Goal: Task Accomplishment & Management: Manage account settings

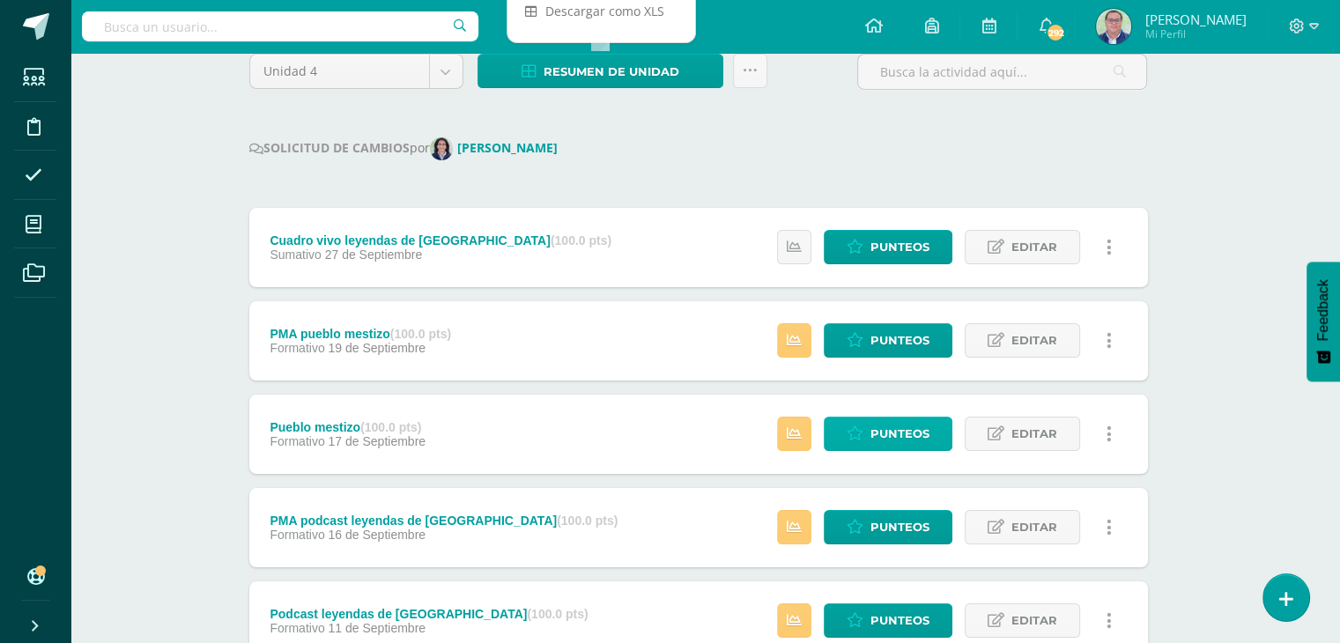
scroll to position [176, 7]
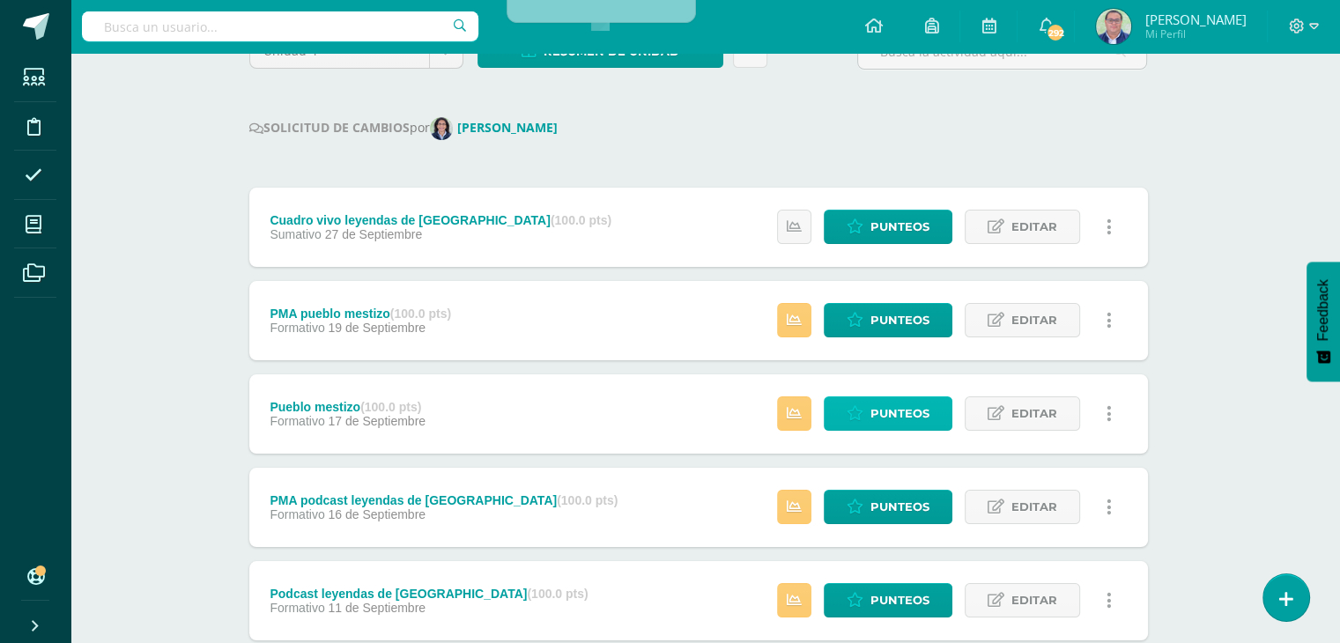
click at [897, 431] on link "Punteos" at bounding box center [888, 413] width 129 height 34
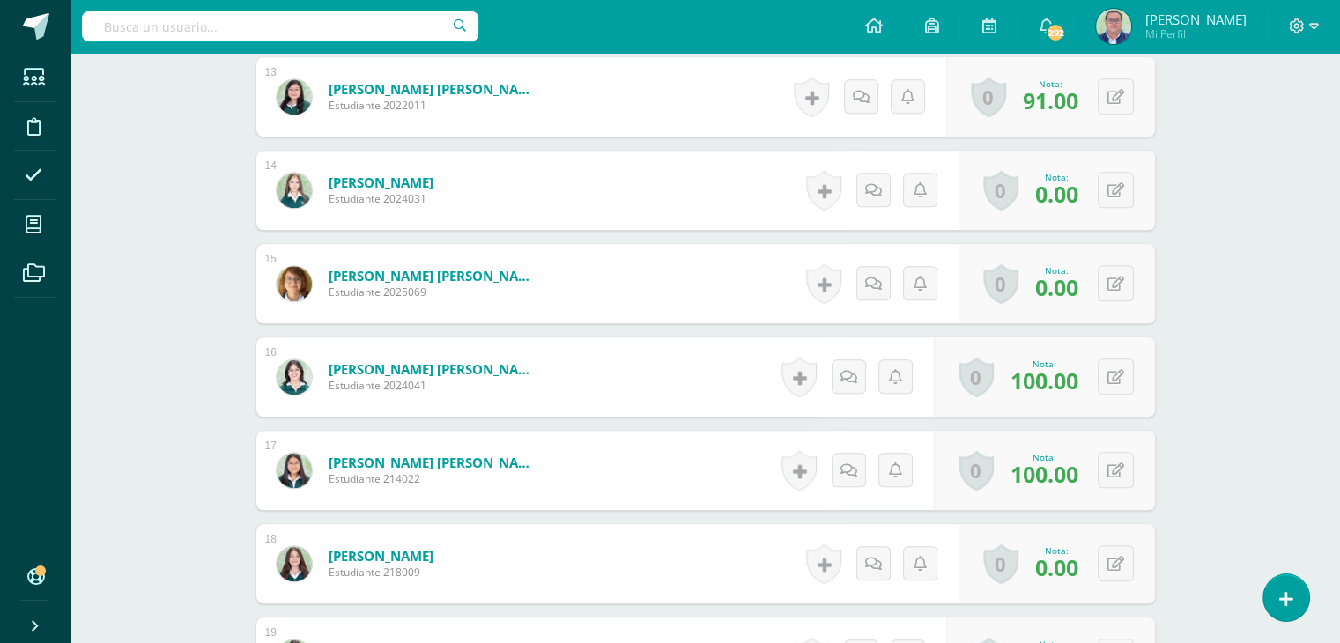
scroll to position [1323, 0]
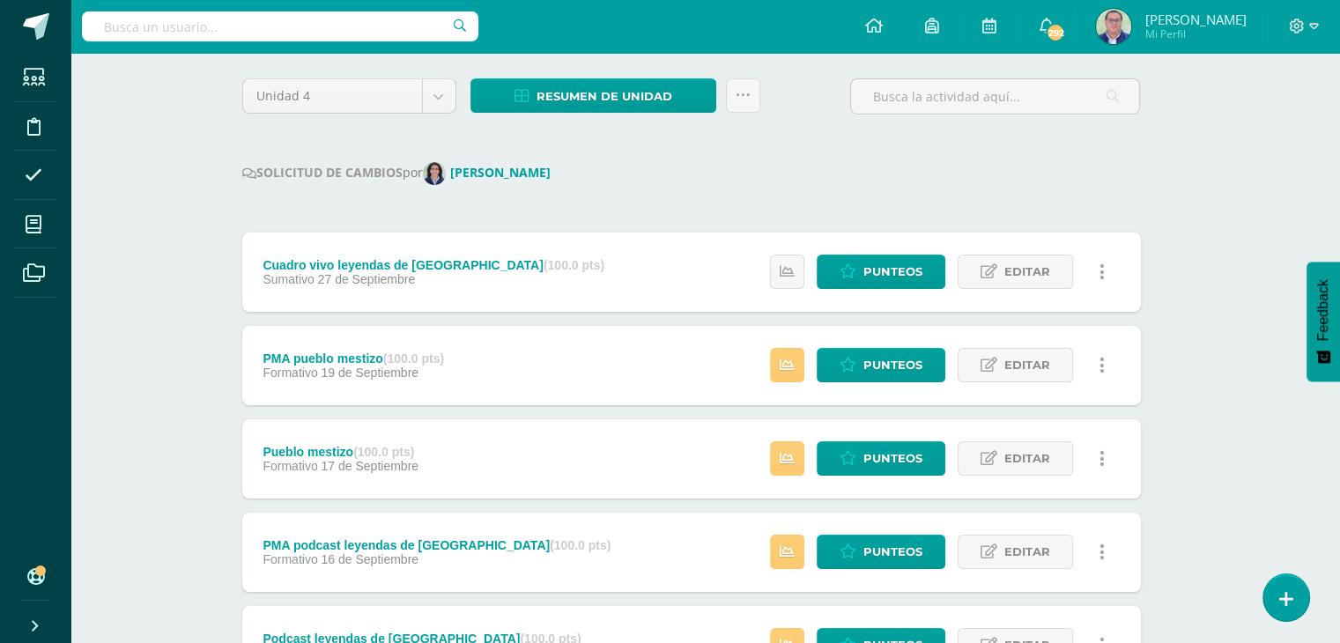
scroll to position [176, 14]
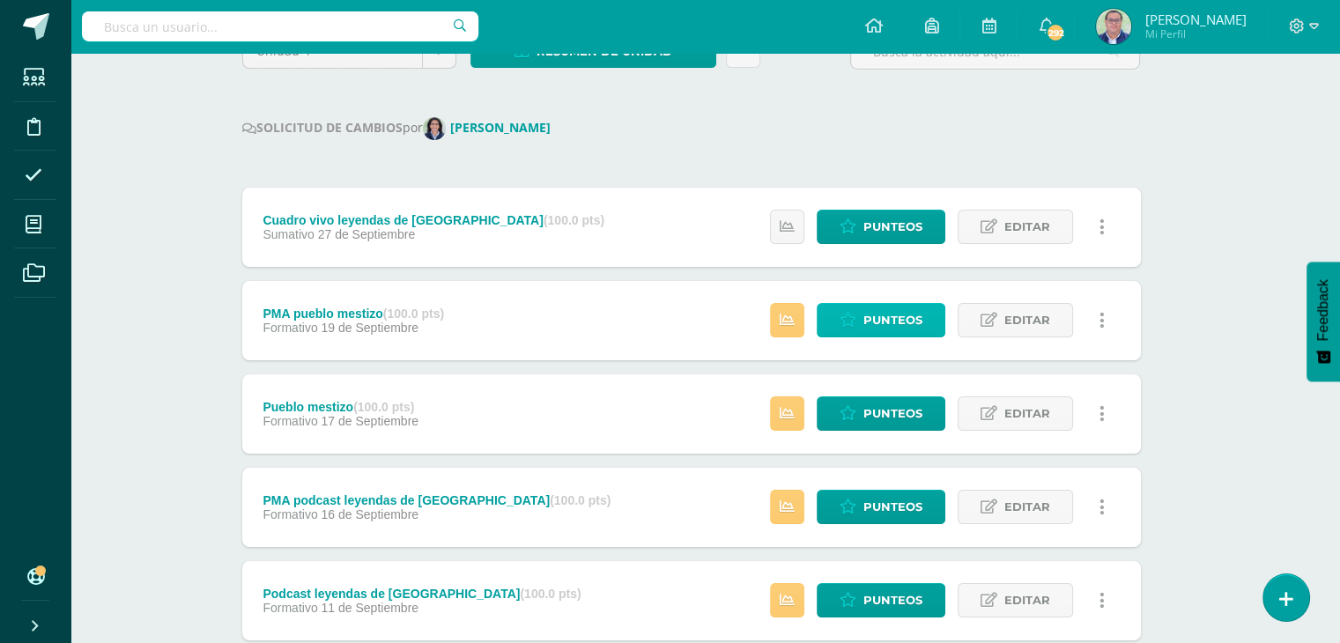
click at [883, 309] on span "Punteos" at bounding box center [892, 320] width 59 height 33
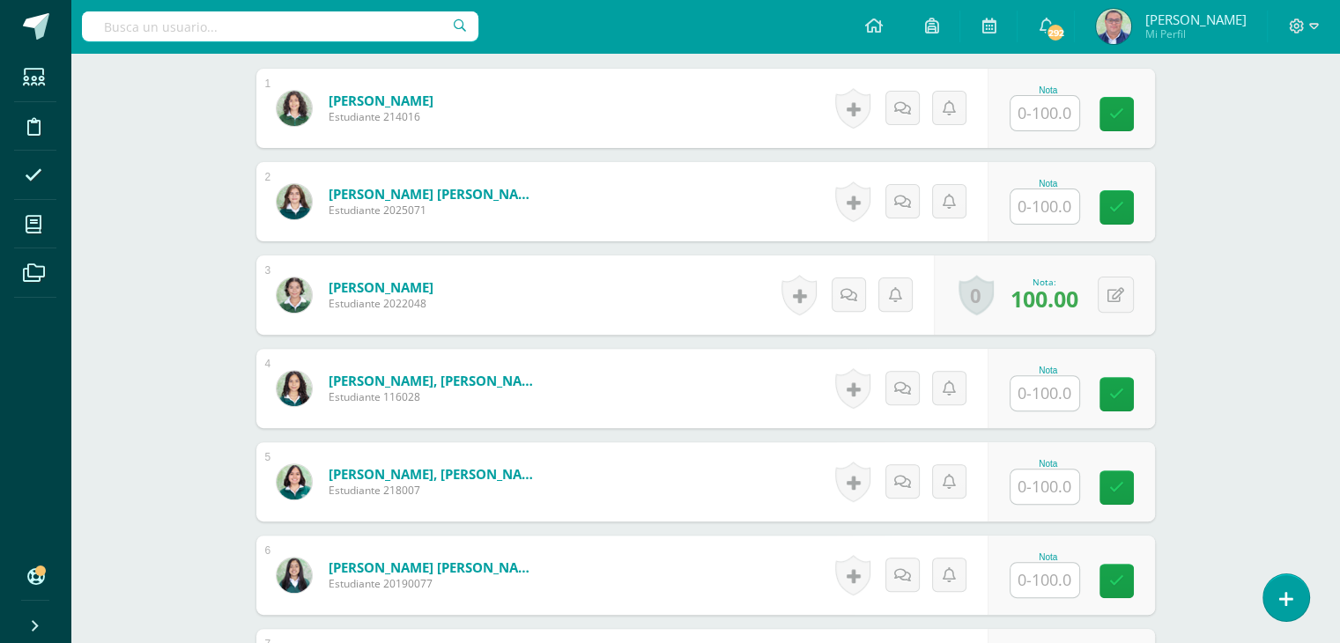
scroll to position [441, 0]
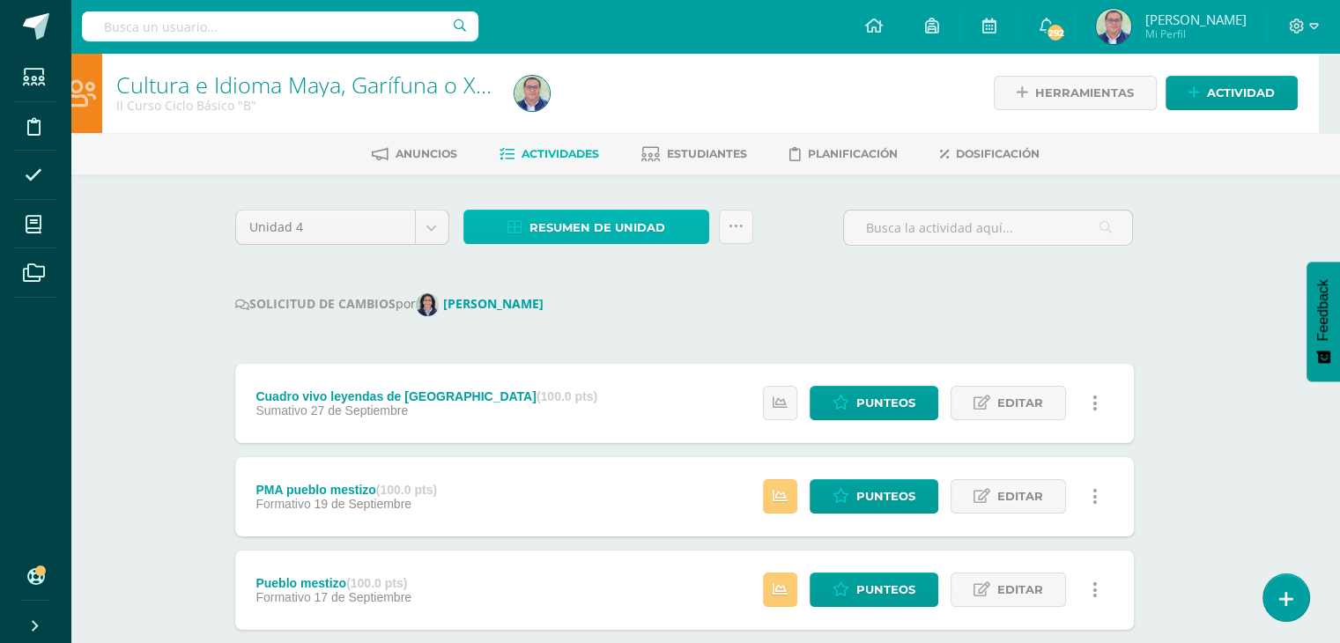
click at [672, 230] on link "Resumen de unidad" at bounding box center [586, 227] width 246 height 34
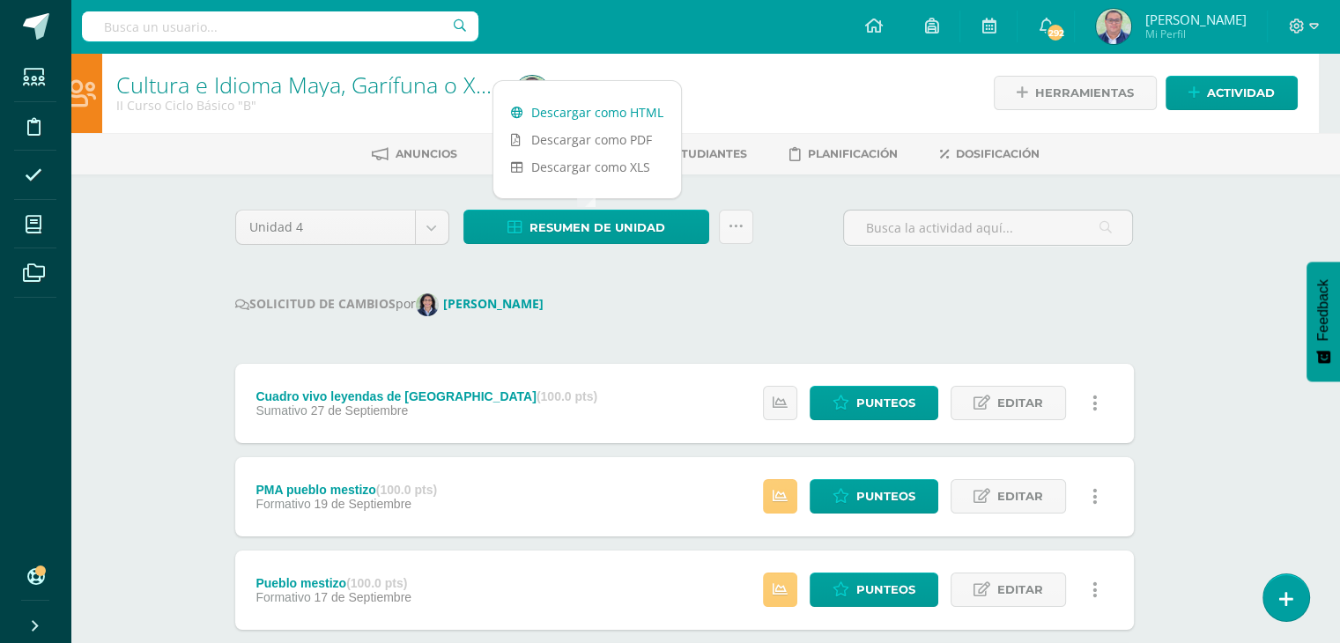
click at [609, 114] on link "Descargar como HTML" at bounding box center [587, 112] width 188 height 27
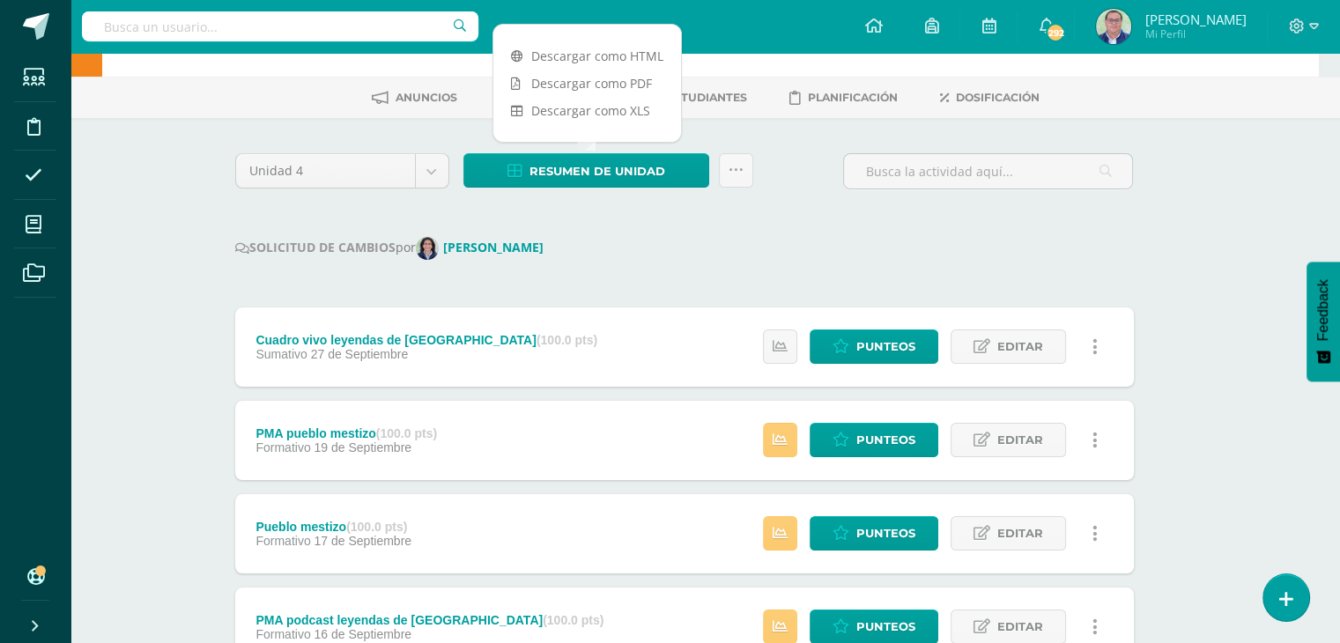
scroll to position [88, 21]
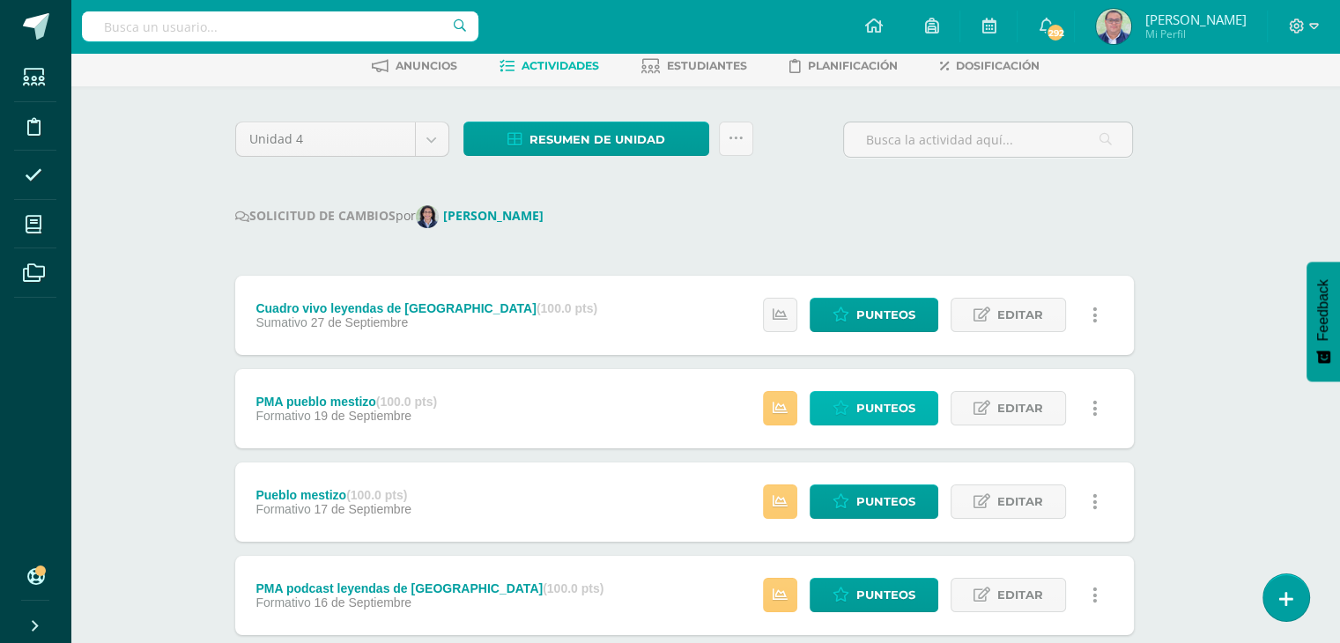
click at [892, 407] on span "Punteos" at bounding box center [885, 408] width 59 height 33
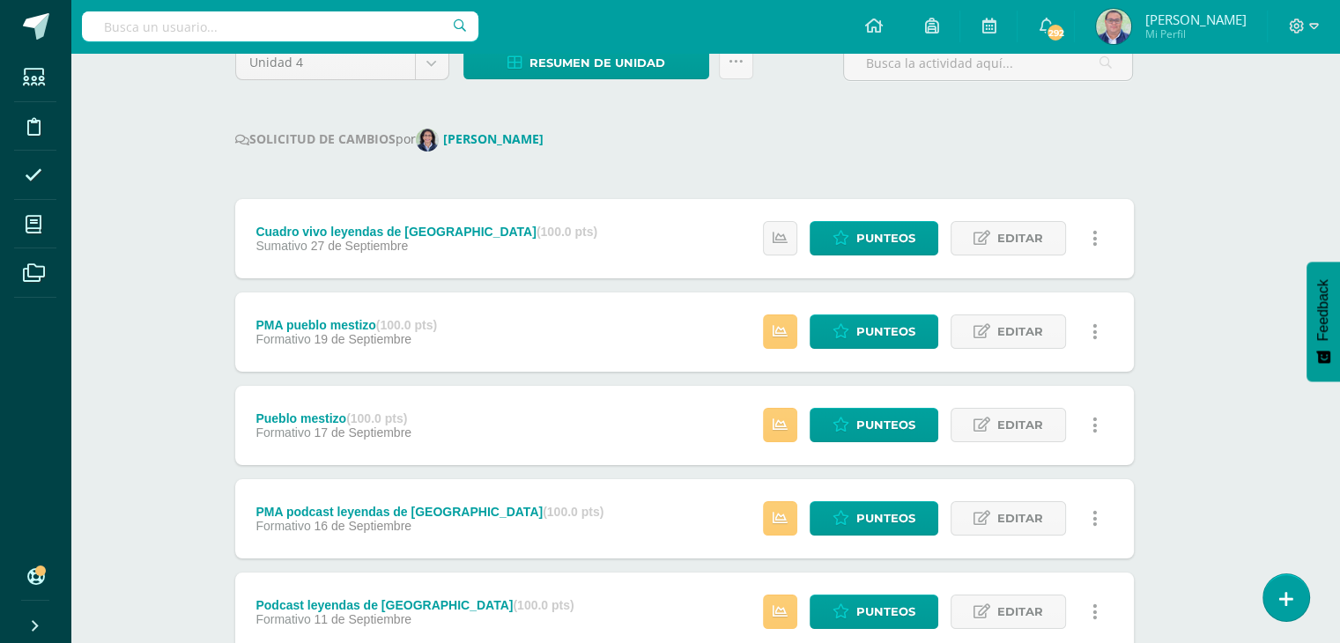
scroll to position [176, 21]
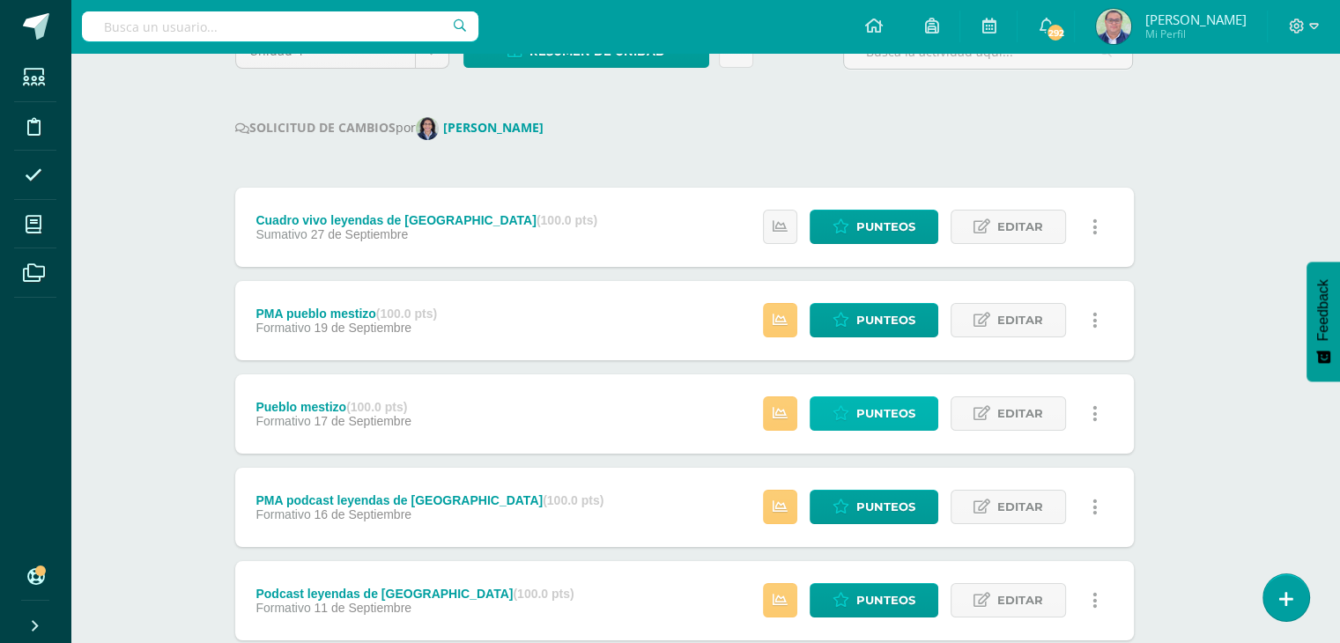
click at [877, 416] on span "Punteos" at bounding box center [885, 413] width 59 height 33
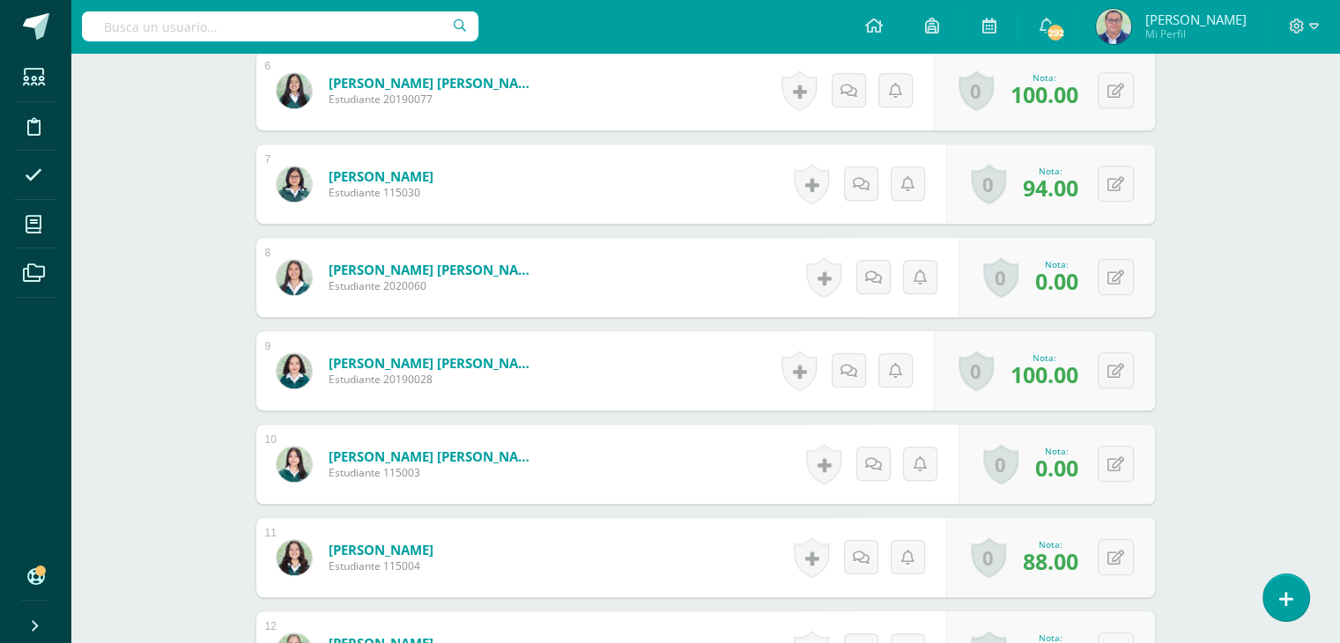
scroll to position [1058, 0]
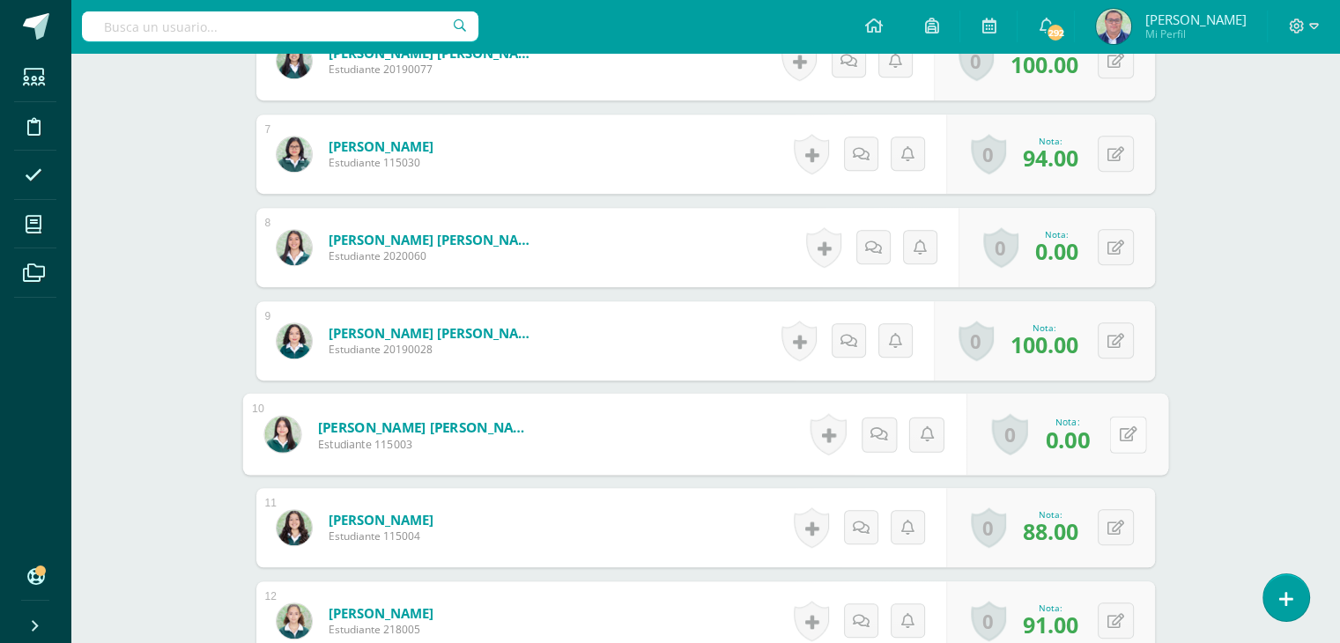
click at [1119, 435] on icon at bounding box center [1128, 433] width 18 height 15
type input "90"
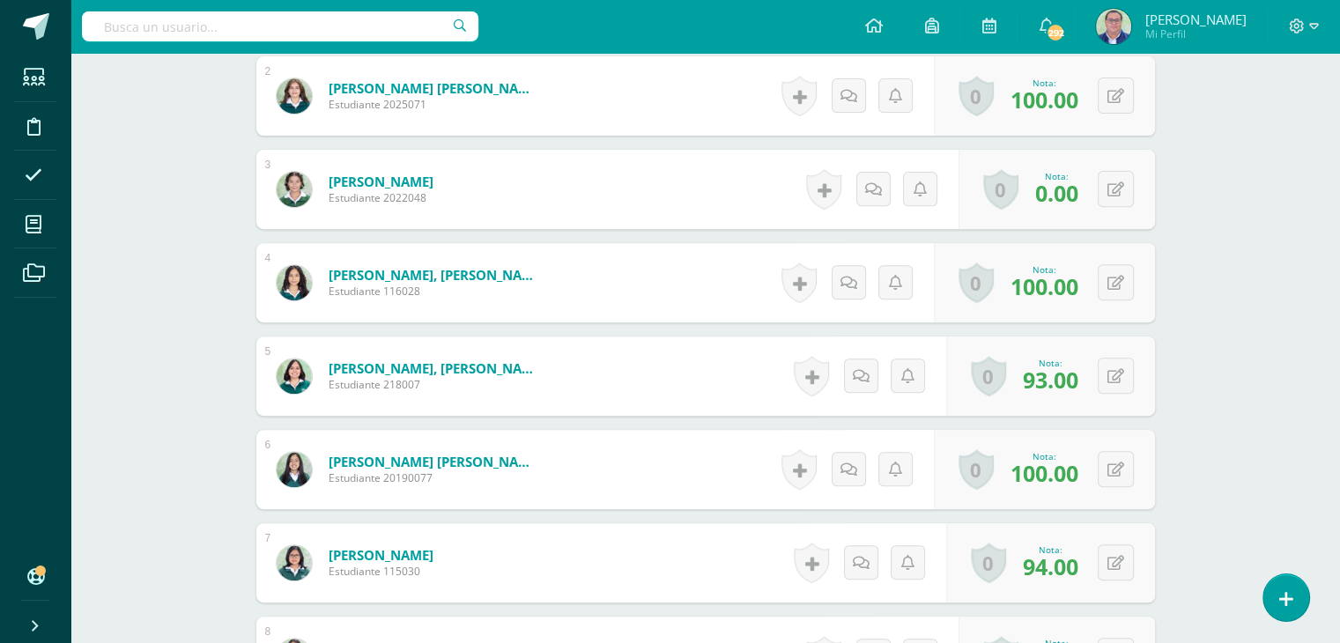
scroll to position [530, 0]
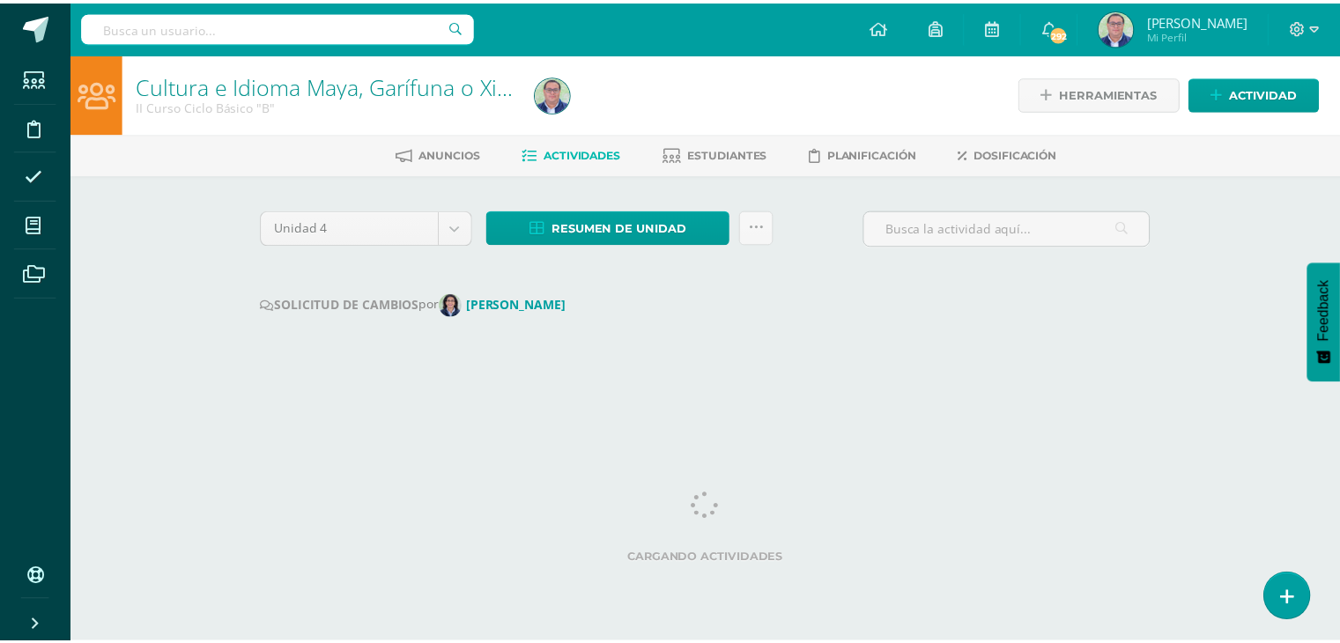
scroll to position [0, 28]
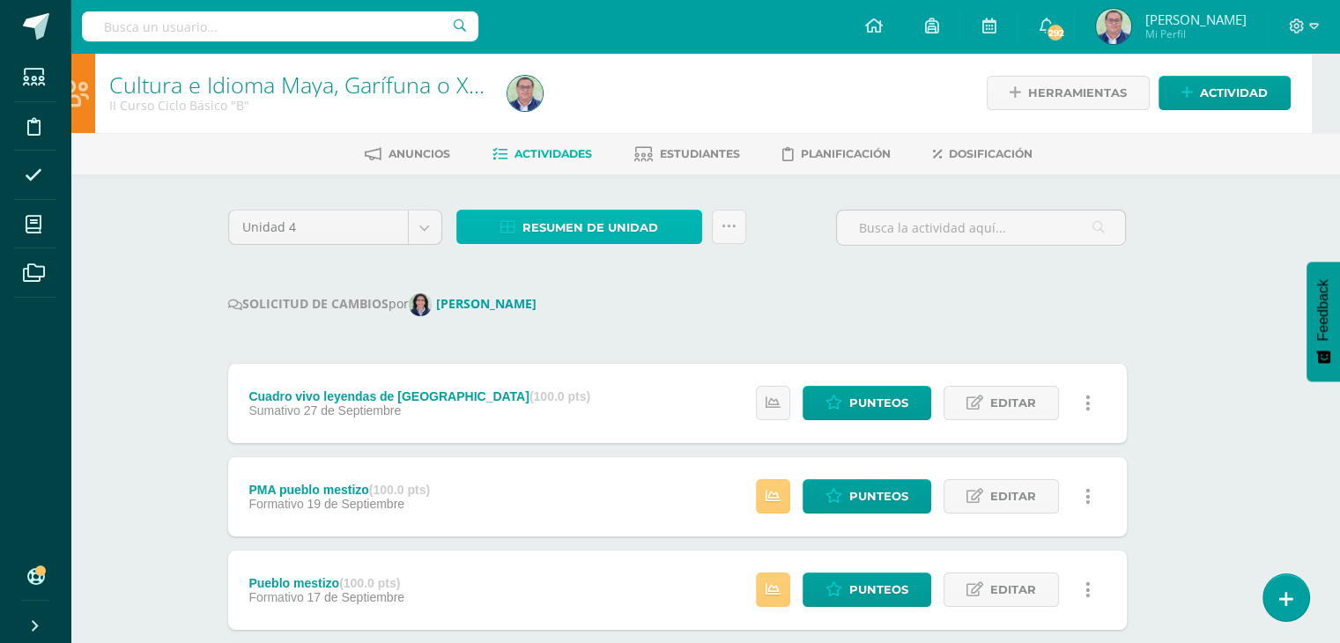
click at [624, 231] on span "Resumen de unidad" at bounding box center [590, 227] width 136 height 33
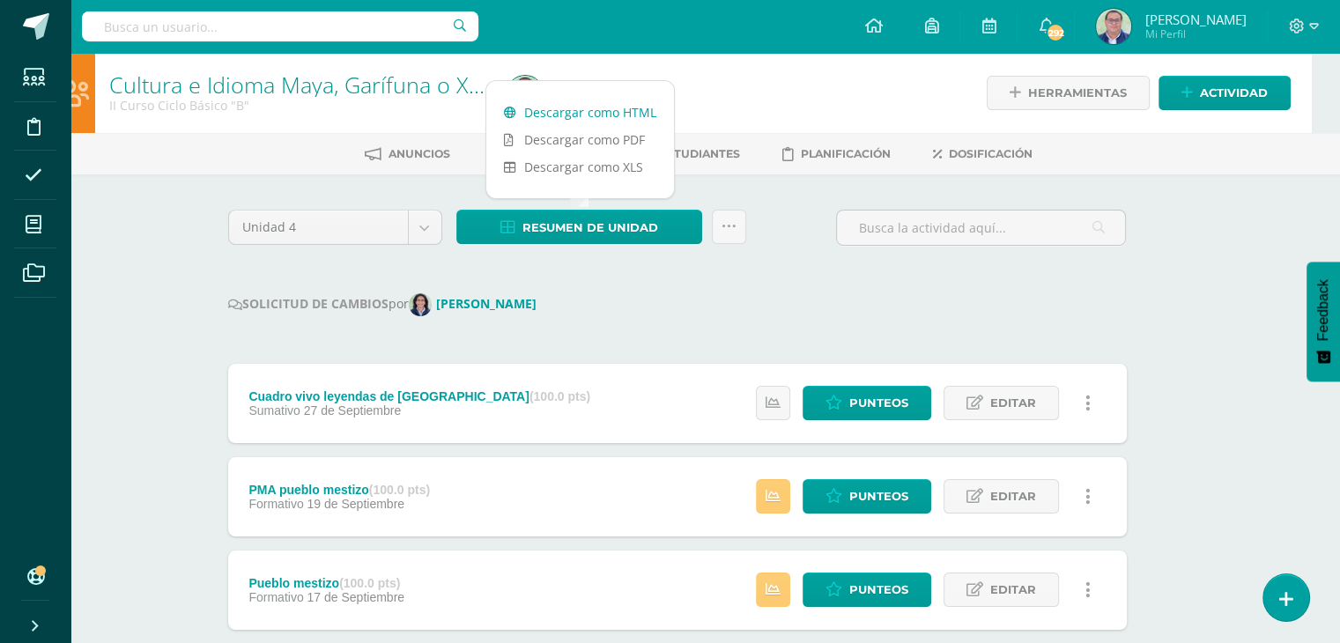
click at [602, 113] on link "Descargar como HTML" at bounding box center [580, 112] width 188 height 27
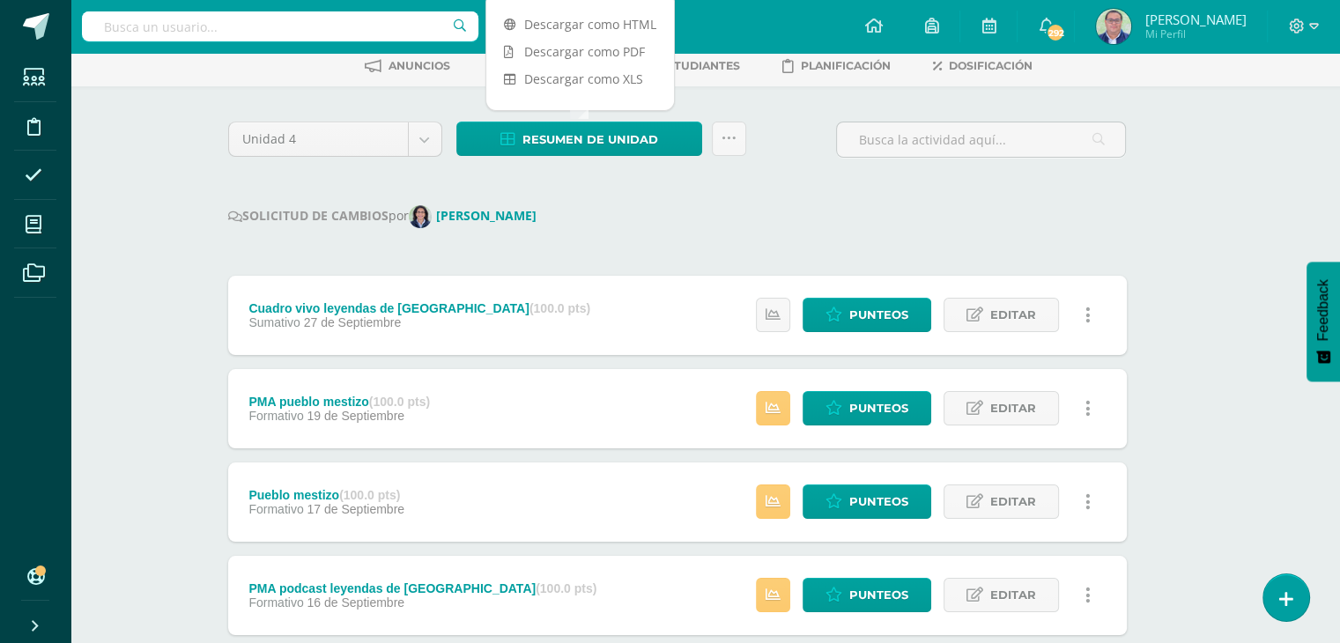
scroll to position [176, 28]
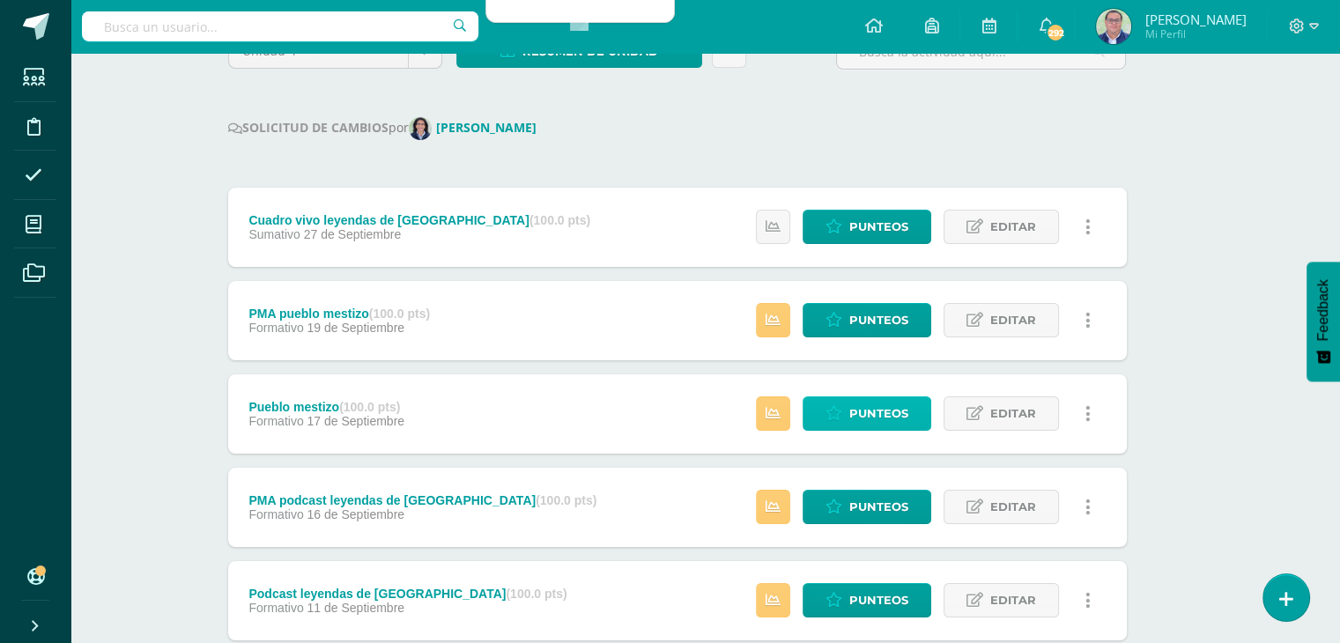
click at [885, 417] on span "Punteos" at bounding box center [878, 413] width 59 height 33
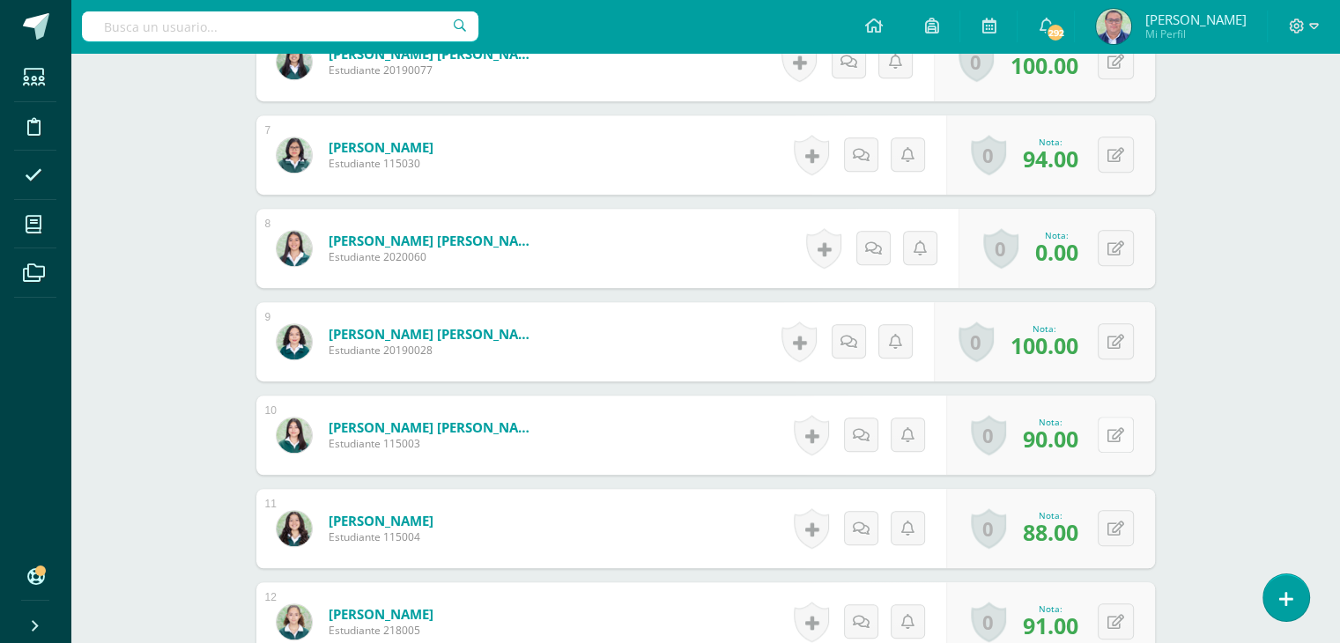
scroll to position [1058, 0]
click at [1119, 432] on icon at bounding box center [1128, 433] width 18 height 15
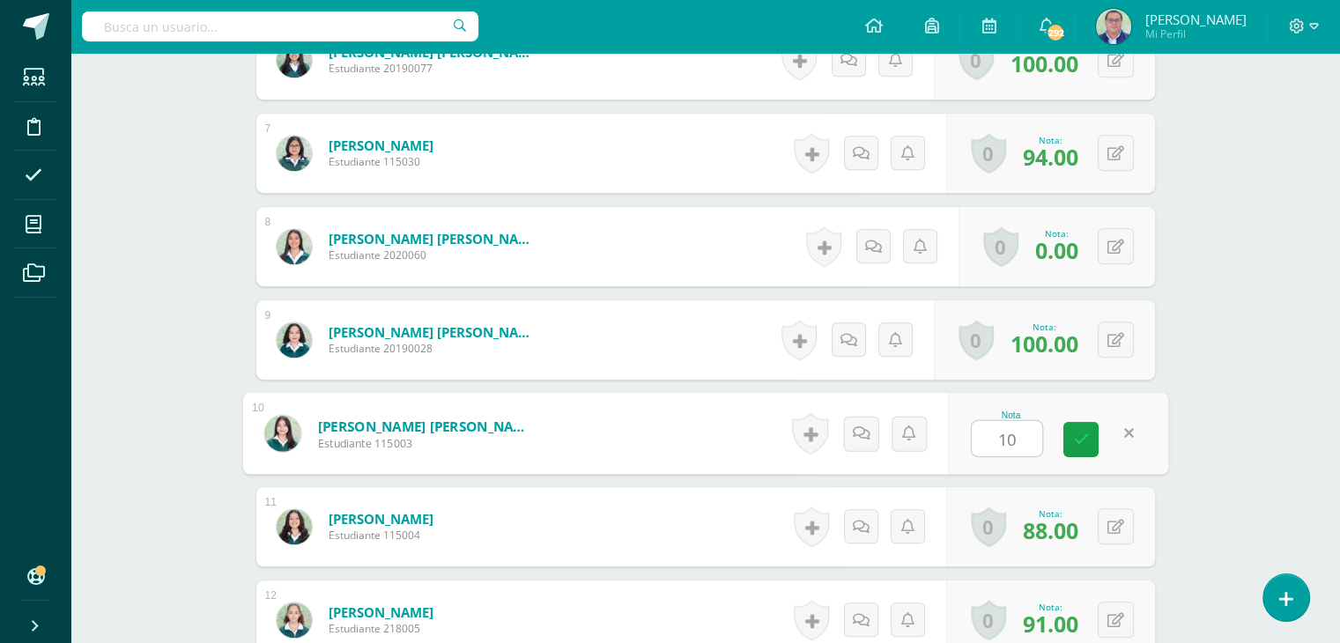
type input "100"
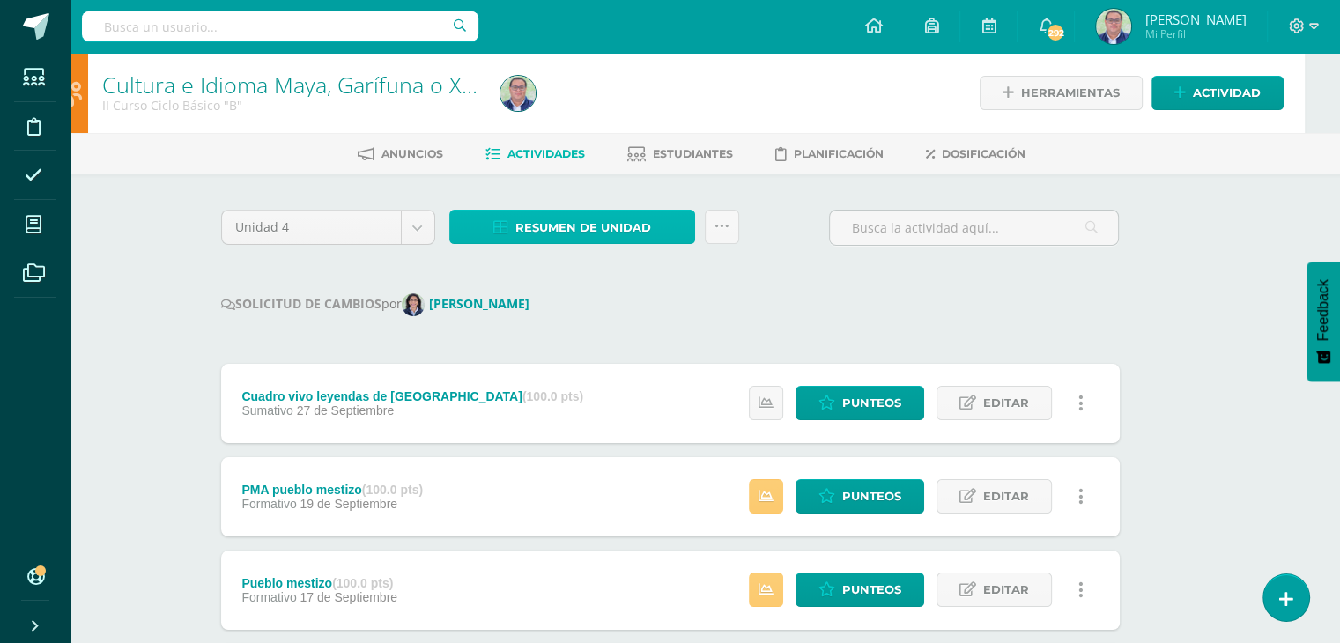
click at [601, 230] on span "Resumen de unidad" at bounding box center [583, 227] width 136 height 33
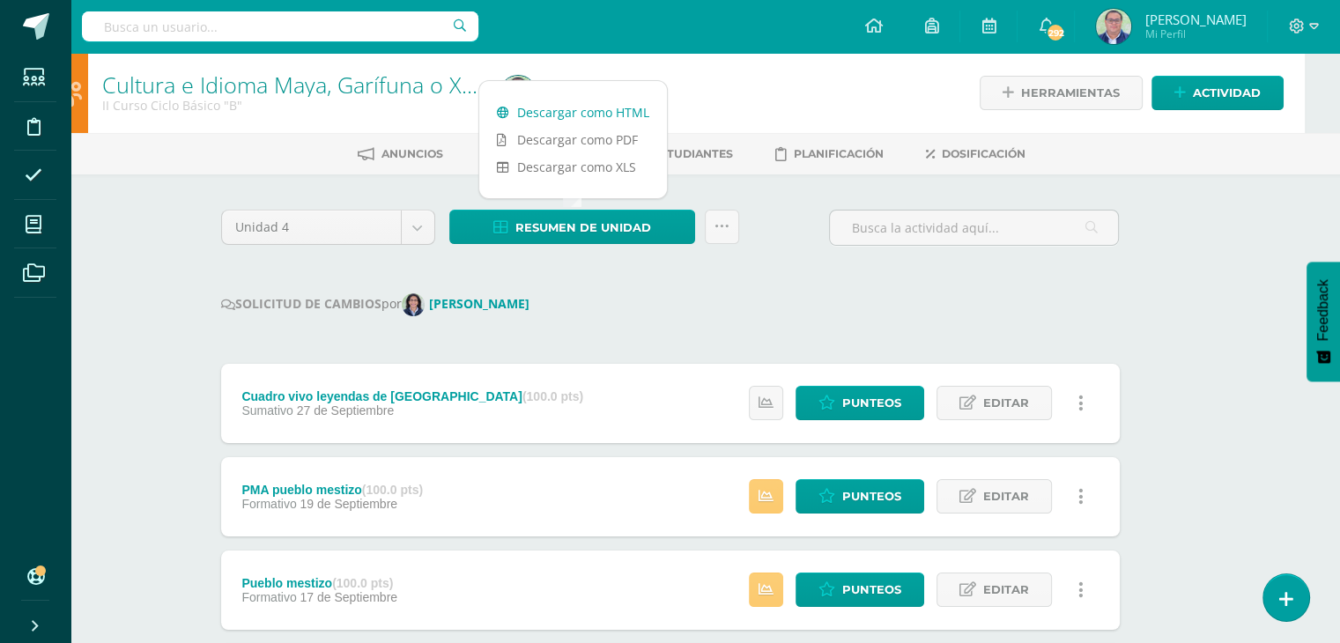
click at [589, 114] on link "Descargar como HTML" at bounding box center [573, 112] width 188 height 27
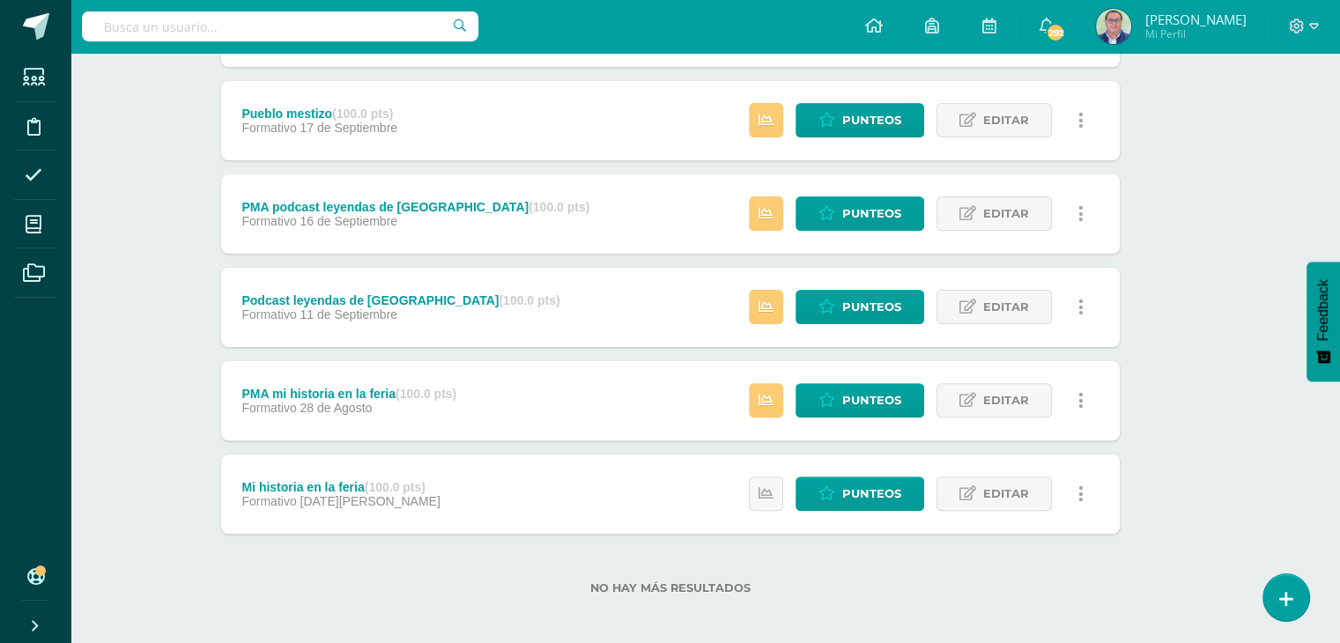
scroll to position [478, 35]
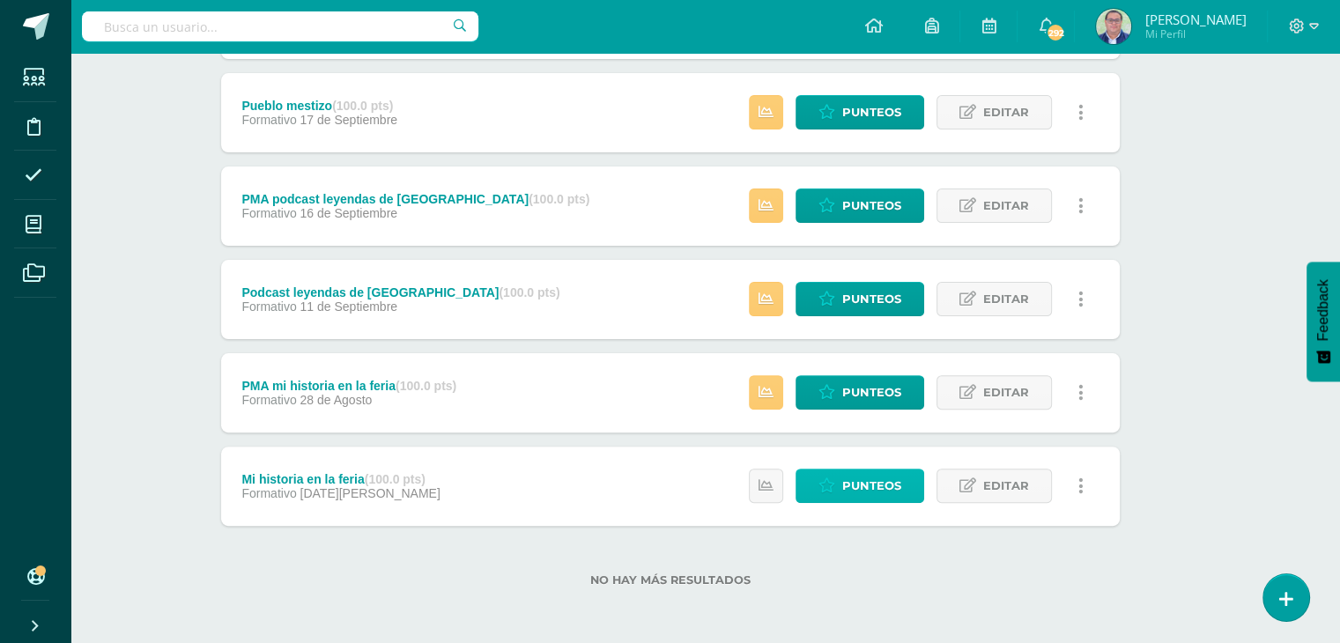
click at [849, 484] on span "Punteos" at bounding box center [871, 485] width 59 height 33
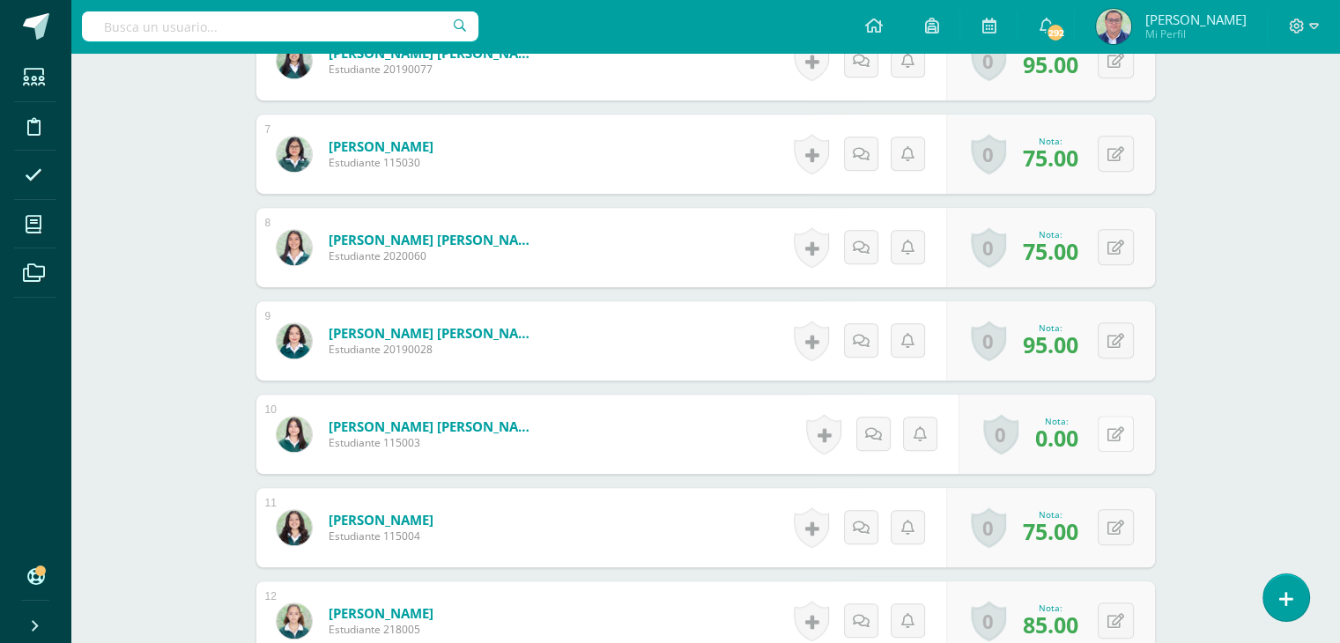
scroll to position [1059, 0]
click at [1110, 425] on button at bounding box center [1127, 433] width 37 height 37
type input "50"
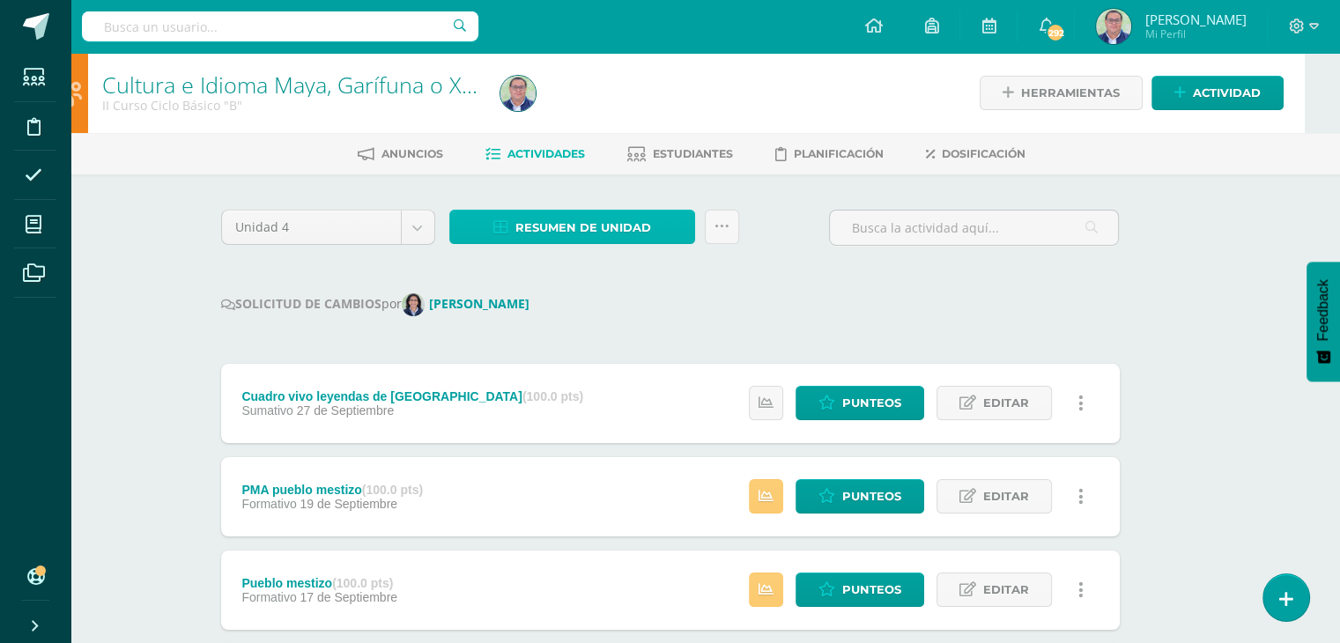
click at [627, 231] on span "Resumen de unidad" at bounding box center [583, 227] width 136 height 33
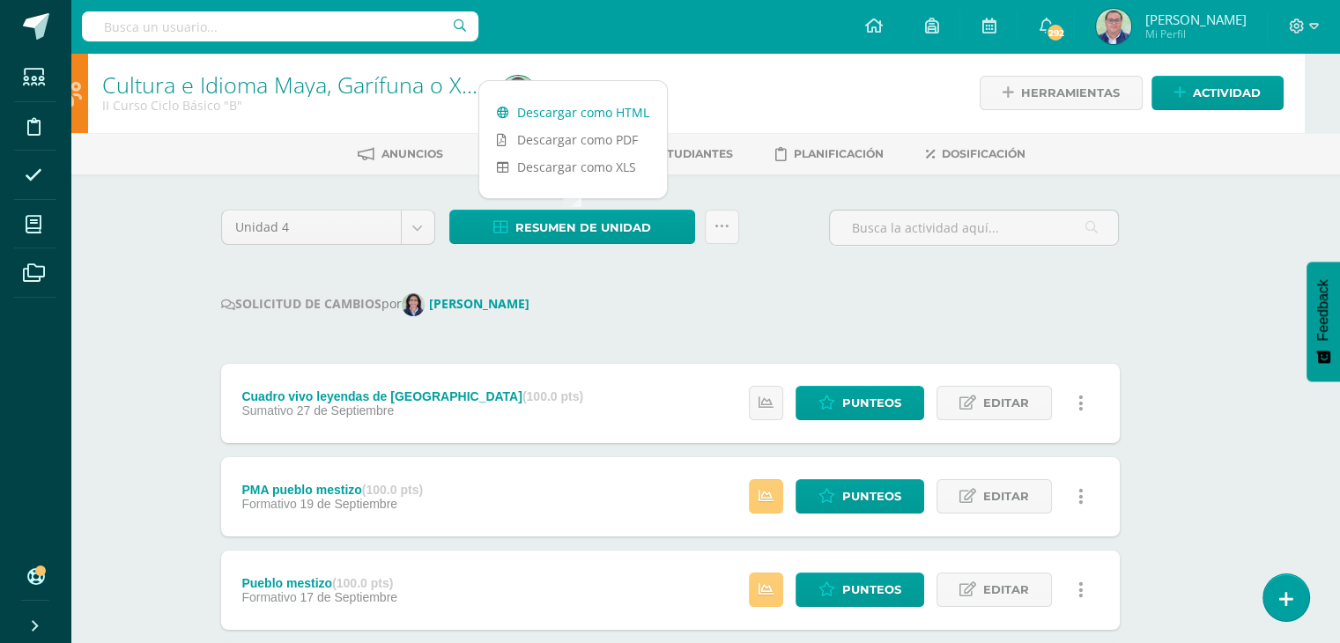
click at [603, 109] on link "Descargar como HTML" at bounding box center [573, 112] width 188 height 27
click at [717, 233] on icon at bounding box center [721, 226] width 15 height 15
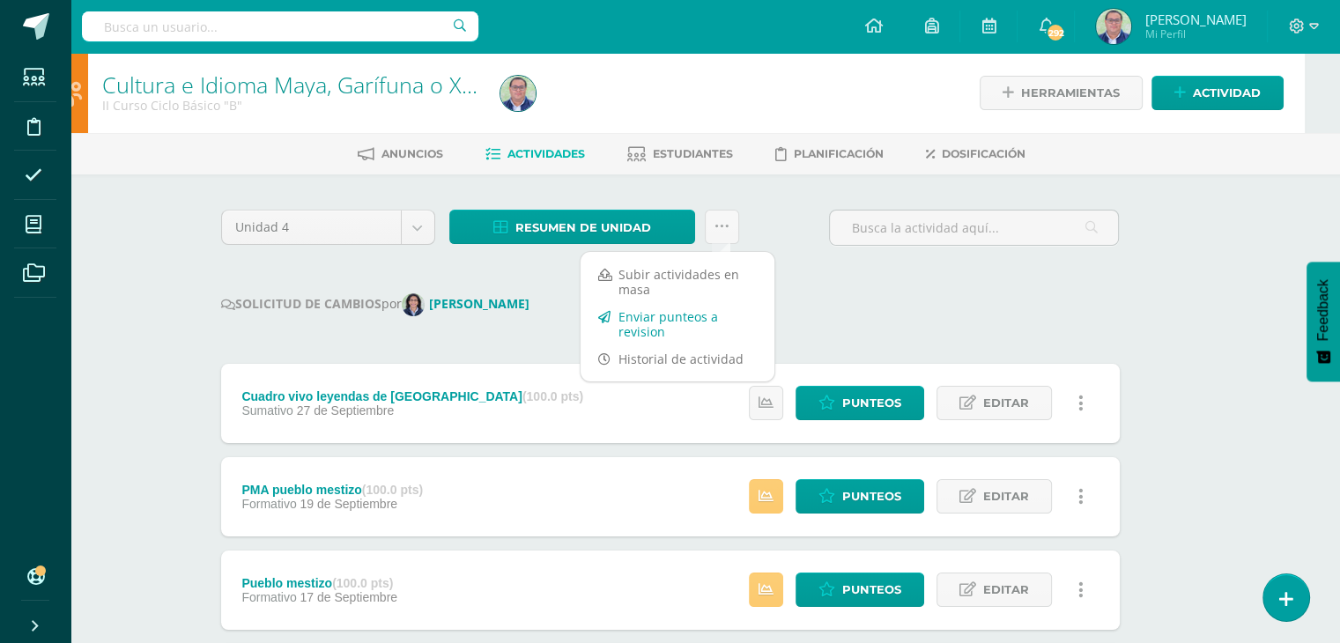
click at [685, 320] on link "Enviar punteos a revision" at bounding box center [677, 324] width 194 height 42
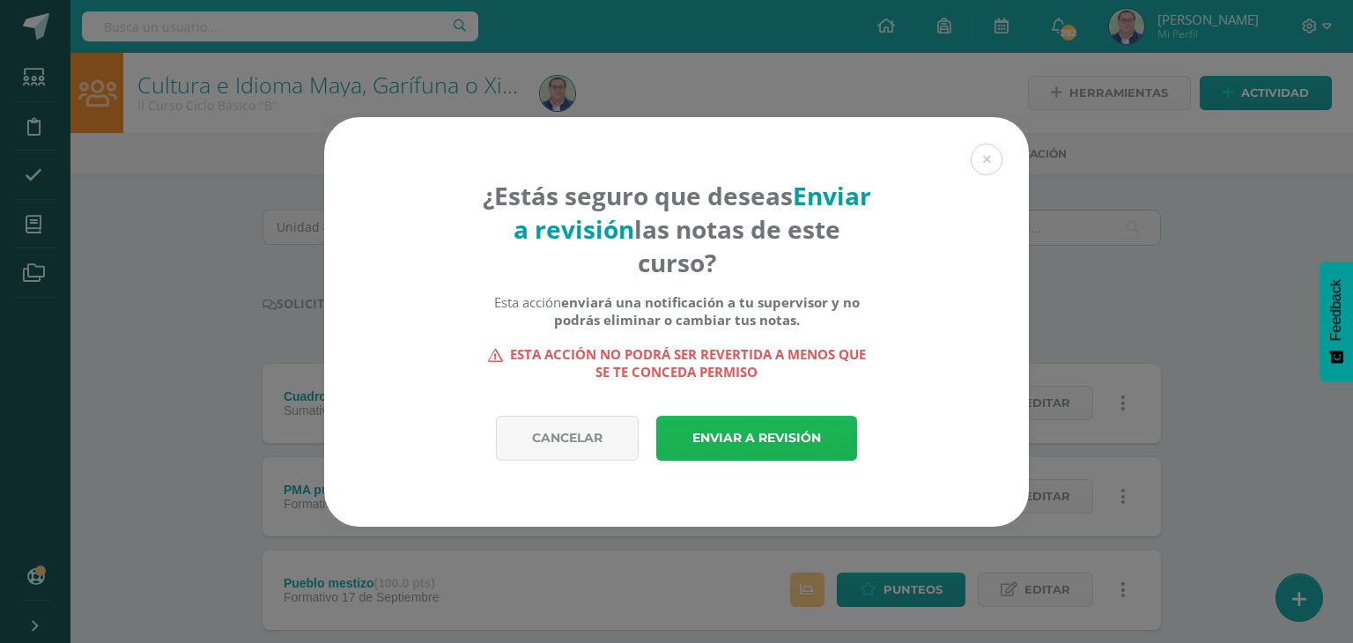
click at [745, 444] on link "Enviar a revisión" at bounding box center [756, 438] width 201 height 45
